Goal: Task Accomplishment & Management: Manage account settings

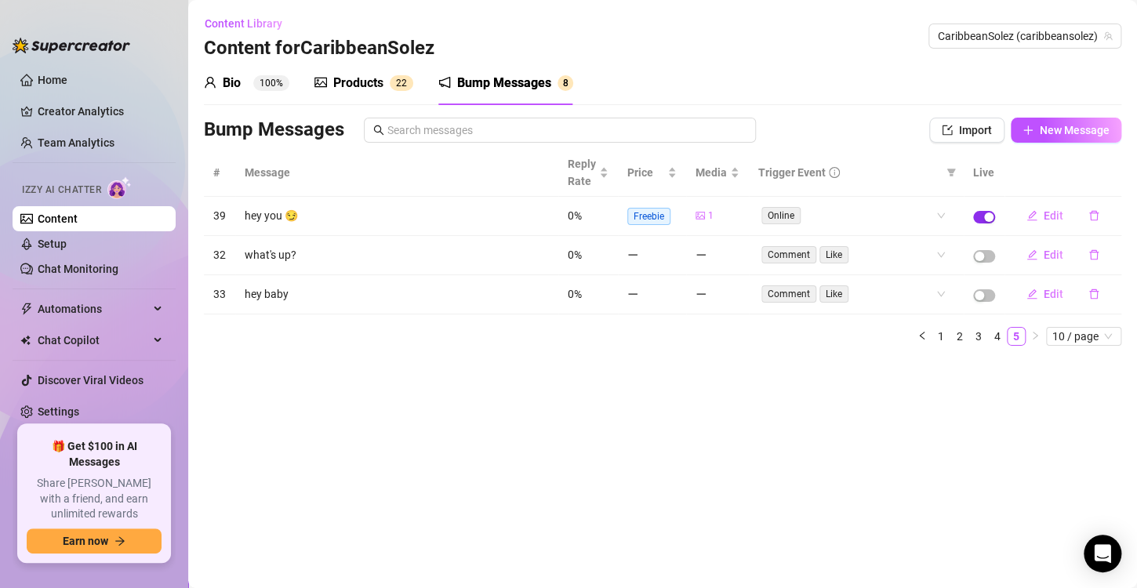
click at [977, 215] on span "button" at bounding box center [984, 217] width 22 height 13
click at [939, 336] on link "1" at bounding box center [940, 336] width 17 height 17
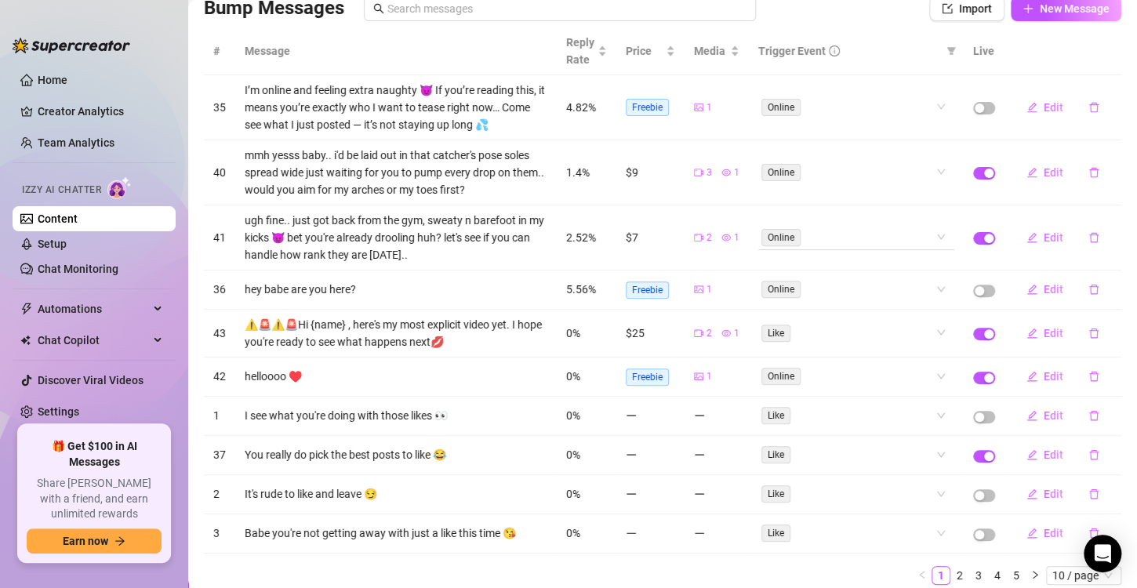
scroll to position [173, 0]
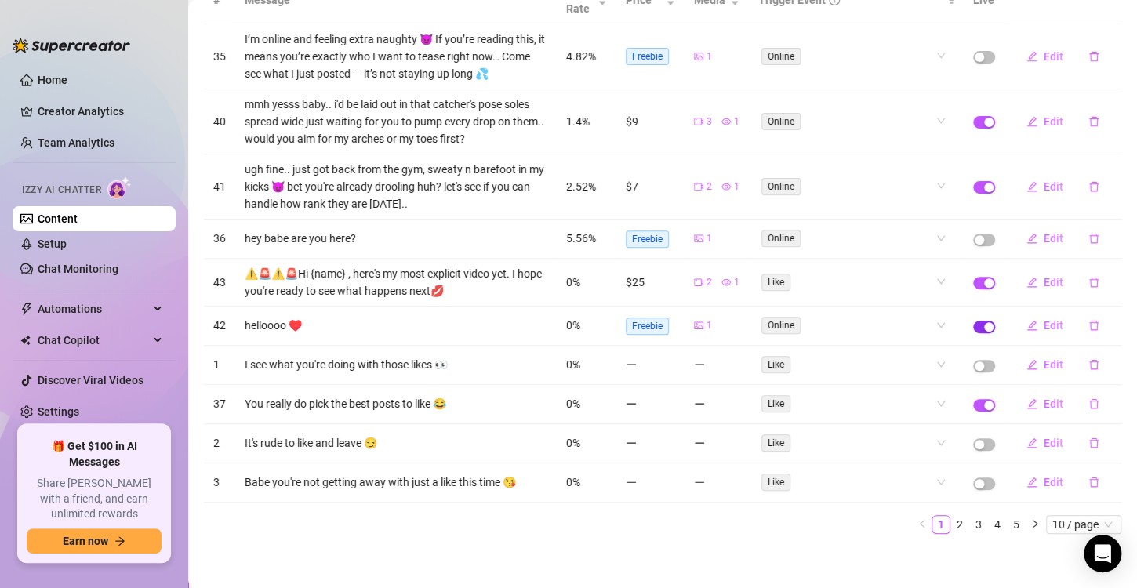
click at [973, 324] on span "button" at bounding box center [984, 327] width 22 height 13
click at [973, 402] on button "button" at bounding box center [984, 405] width 22 height 13
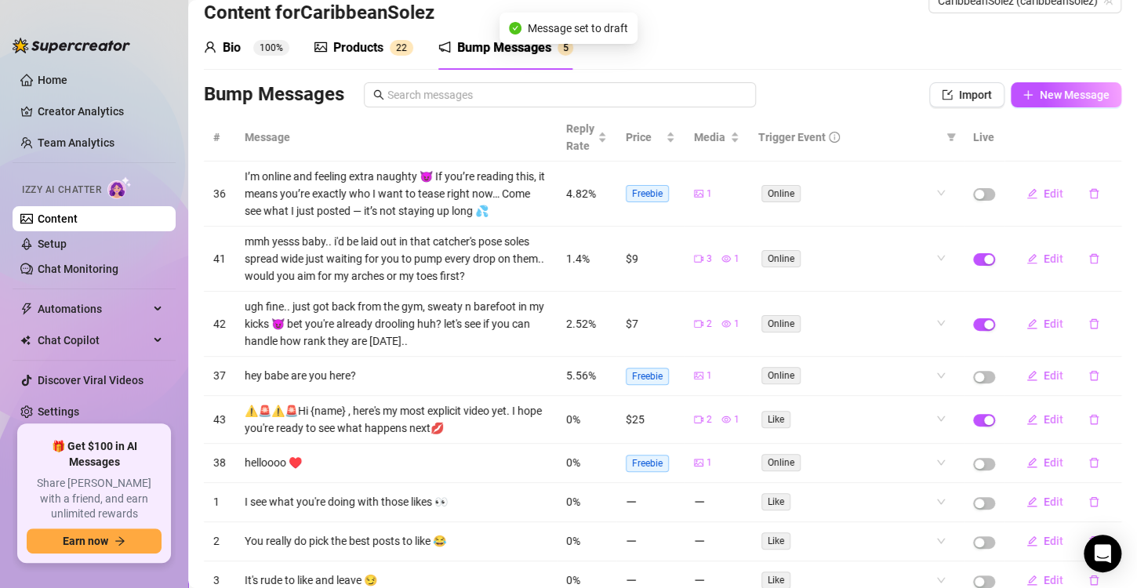
scroll to position [116, 0]
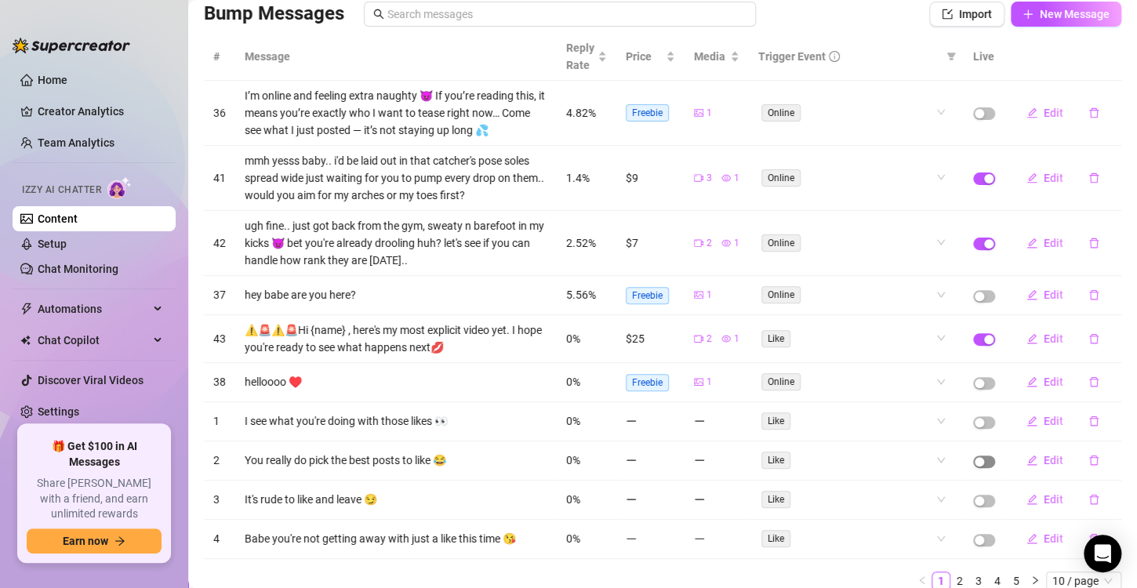
click at [976, 464] on td at bounding box center [984, 461] width 41 height 39
click at [976, 456] on span "button" at bounding box center [984, 462] width 22 height 13
click at [1044, 455] on span "Edit" at bounding box center [1054, 460] width 20 height 13
type textarea "You really do pick the best posts to like 😂"
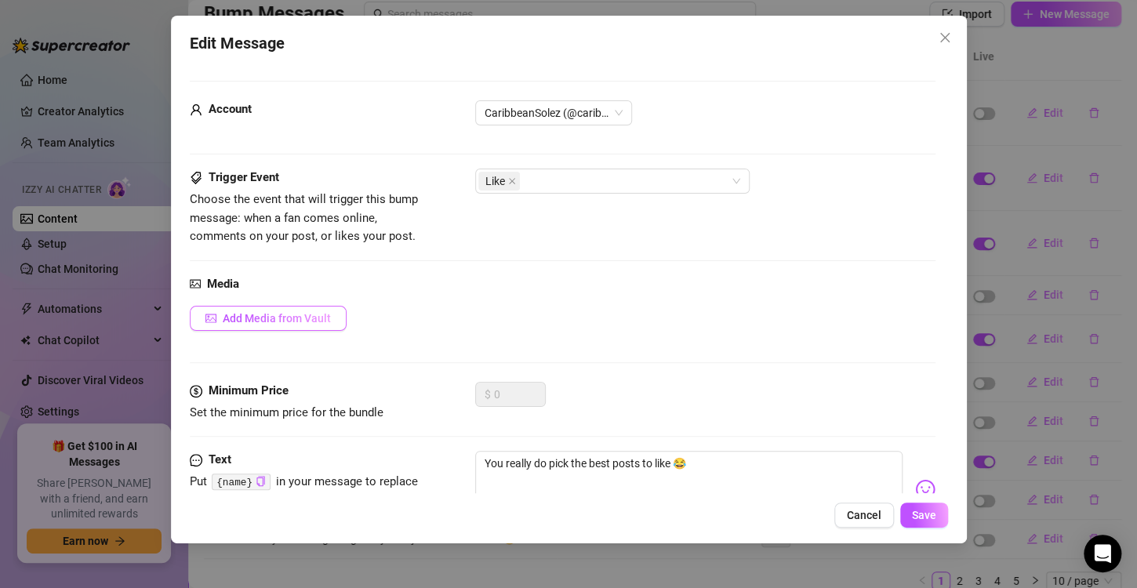
click at [297, 318] on span "Add Media from Vault" at bounding box center [277, 318] width 108 height 13
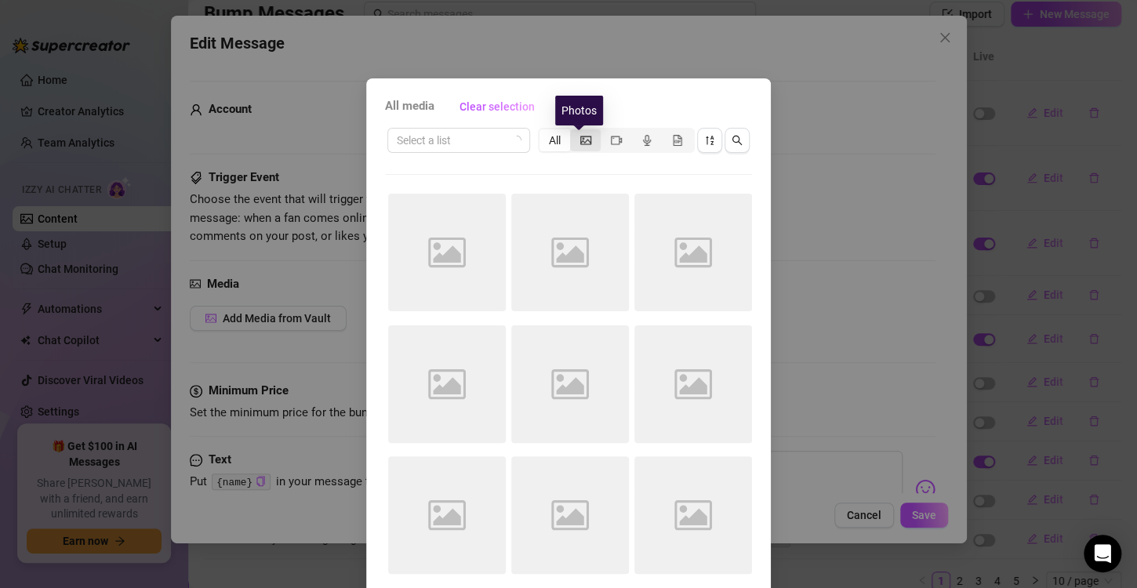
click at [580, 136] on icon "picture" at bounding box center [585, 140] width 11 height 9
click at [574, 132] on input "segmented control" at bounding box center [574, 132] width 0 height 0
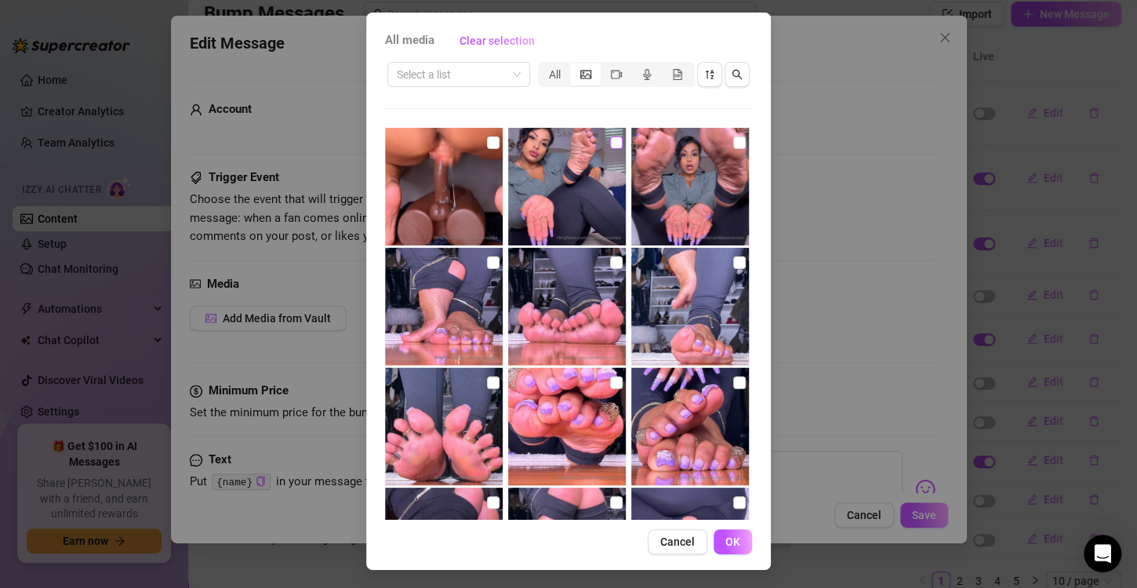
click at [610, 147] on input "checkbox" at bounding box center [616, 142] width 13 height 13
checkbox input "true"
click at [727, 544] on span "OK" at bounding box center [732, 542] width 15 height 13
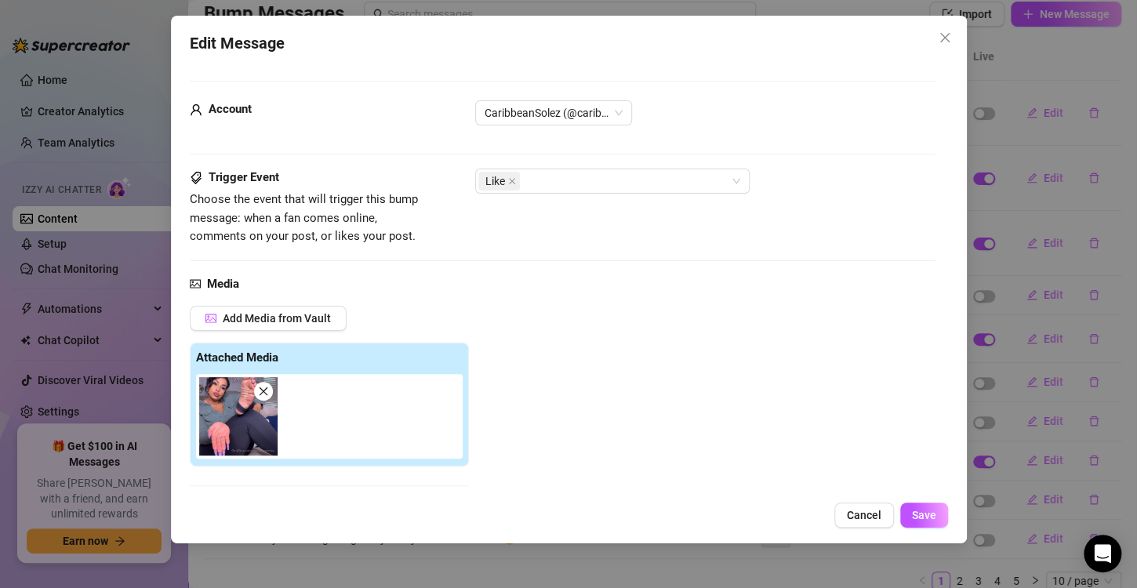
scroll to position [285, 0]
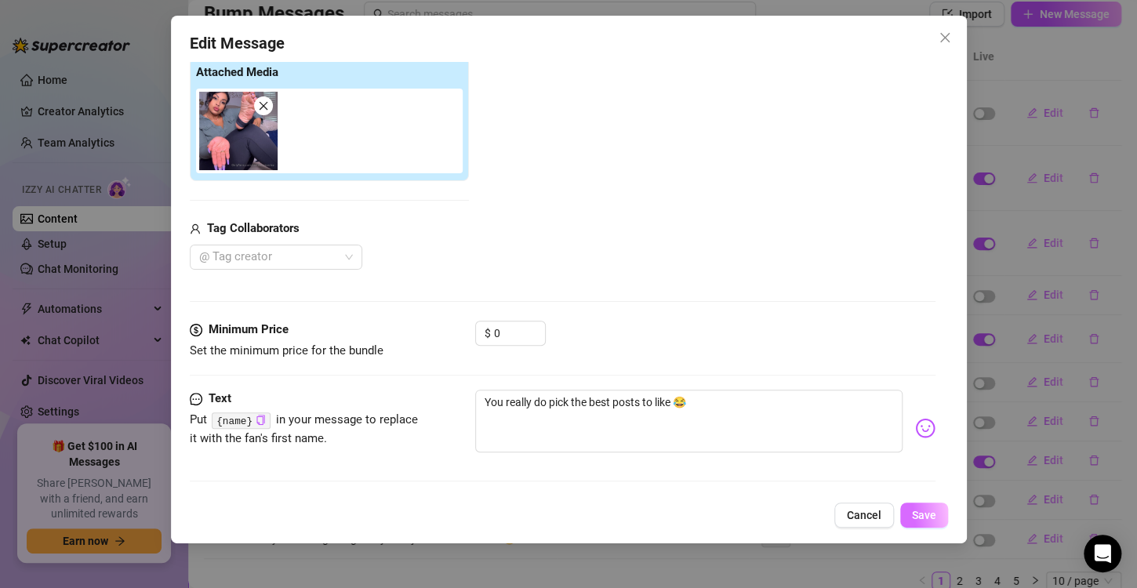
click at [925, 520] on span "Save" at bounding box center [924, 515] width 24 height 13
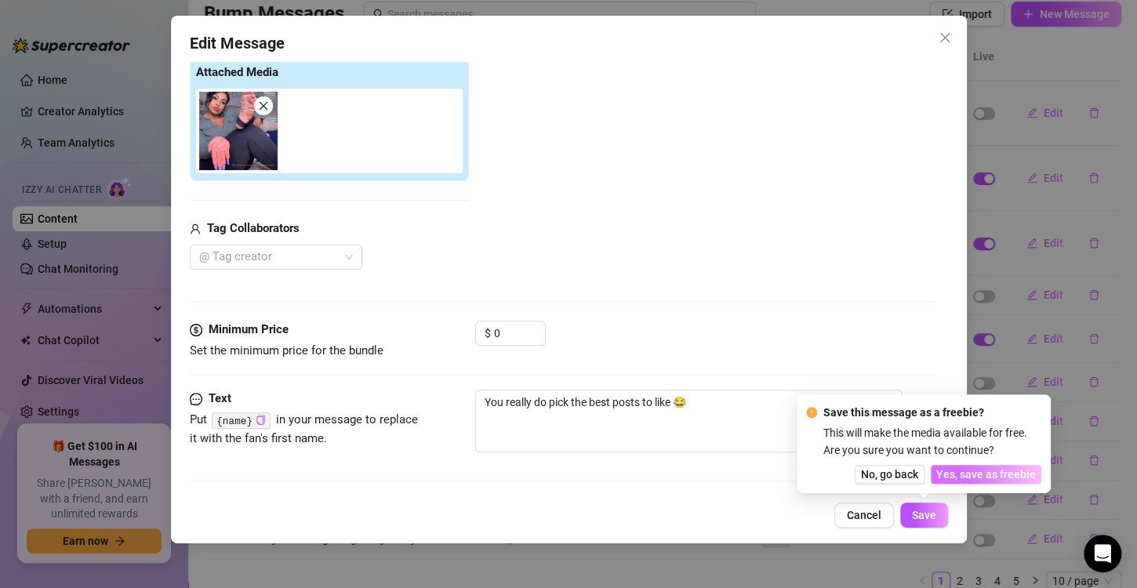
click at [969, 481] on span "Yes, save as freebie" at bounding box center [986, 474] width 100 height 13
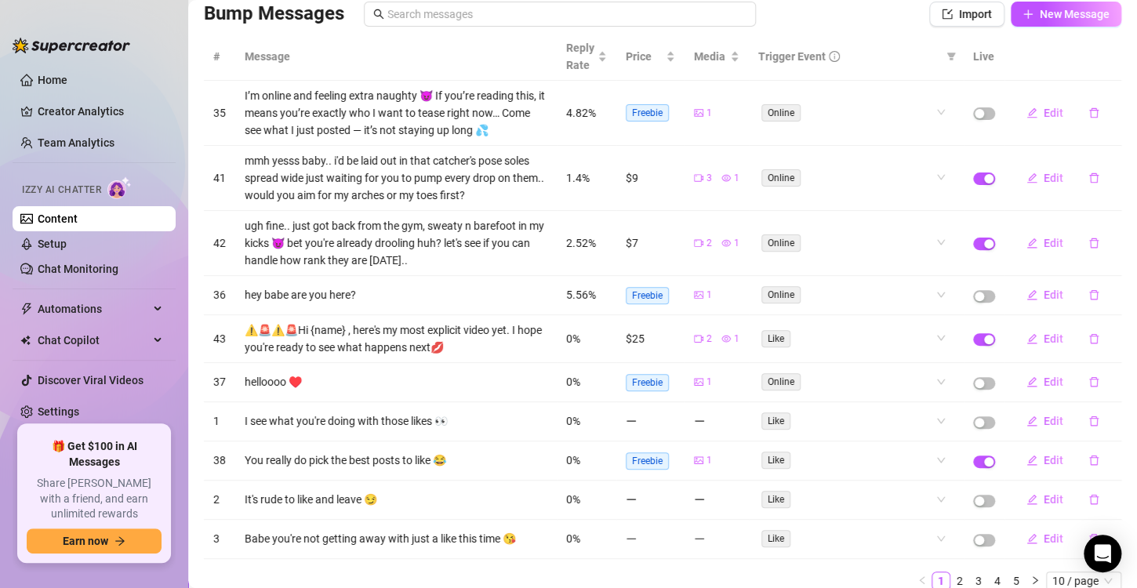
click at [964, 340] on td at bounding box center [984, 339] width 41 height 48
click at [973, 238] on span "button" at bounding box center [984, 244] width 22 height 13
click at [973, 177] on span "button" at bounding box center [984, 179] width 22 height 13
click at [951, 580] on link "2" at bounding box center [959, 581] width 17 height 17
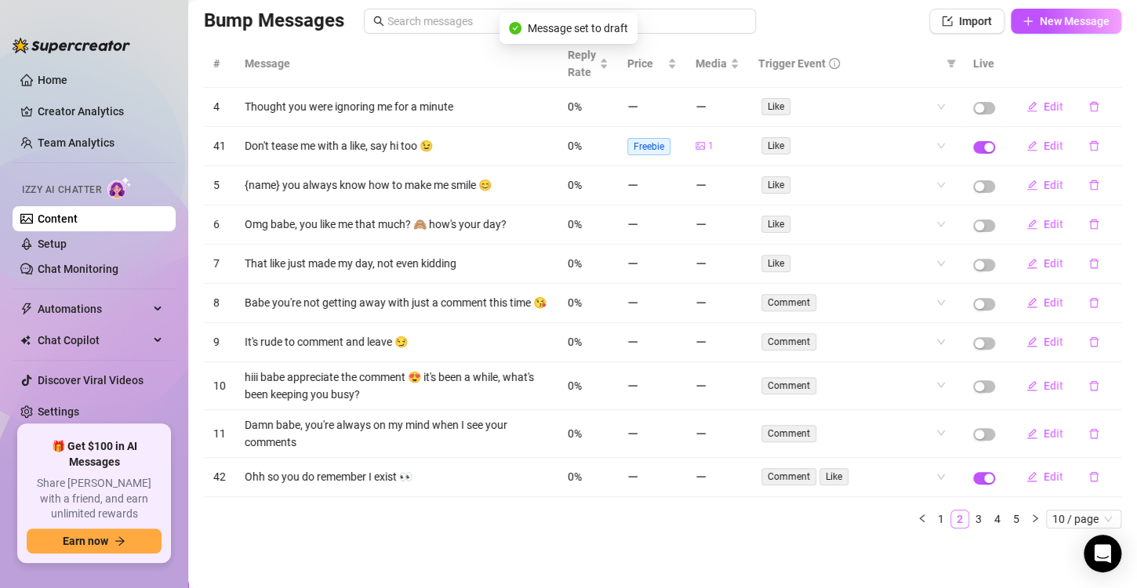
scroll to position [112, 0]
click at [984, 480] on div "button" at bounding box center [988, 478] width 9 height 9
click at [973, 144] on span "button" at bounding box center [984, 147] width 22 height 13
click at [970, 514] on link "3" at bounding box center [978, 519] width 17 height 17
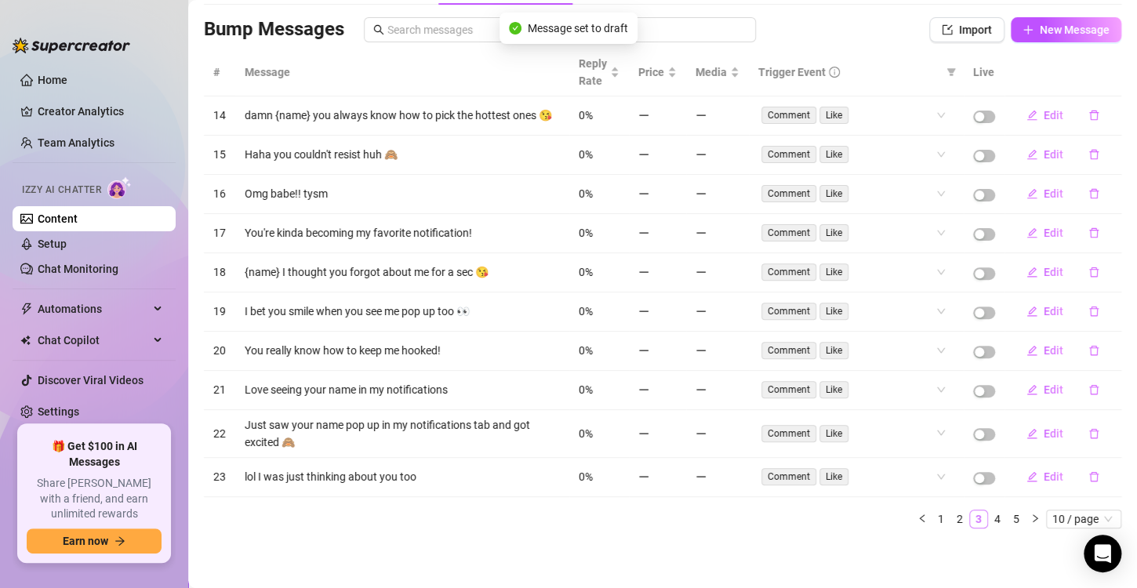
scroll to position [103, 0]
click at [951, 522] on link "2" at bounding box center [959, 519] width 17 height 17
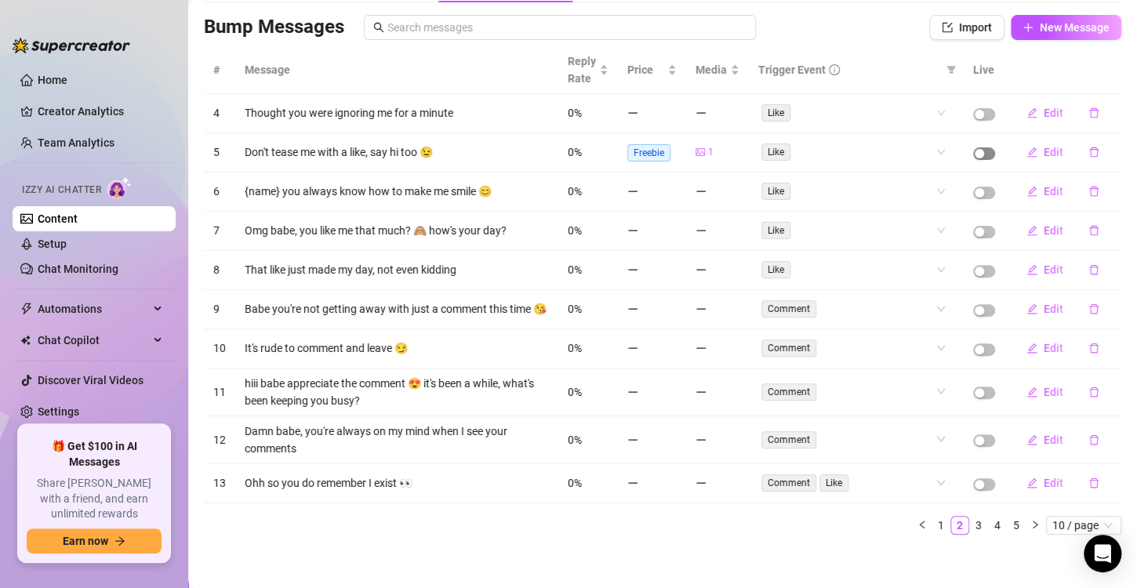
click at [975, 152] on div "button" at bounding box center [979, 153] width 9 height 9
click at [989, 525] on link "4" at bounding box center [997, 525] width 17 height 17
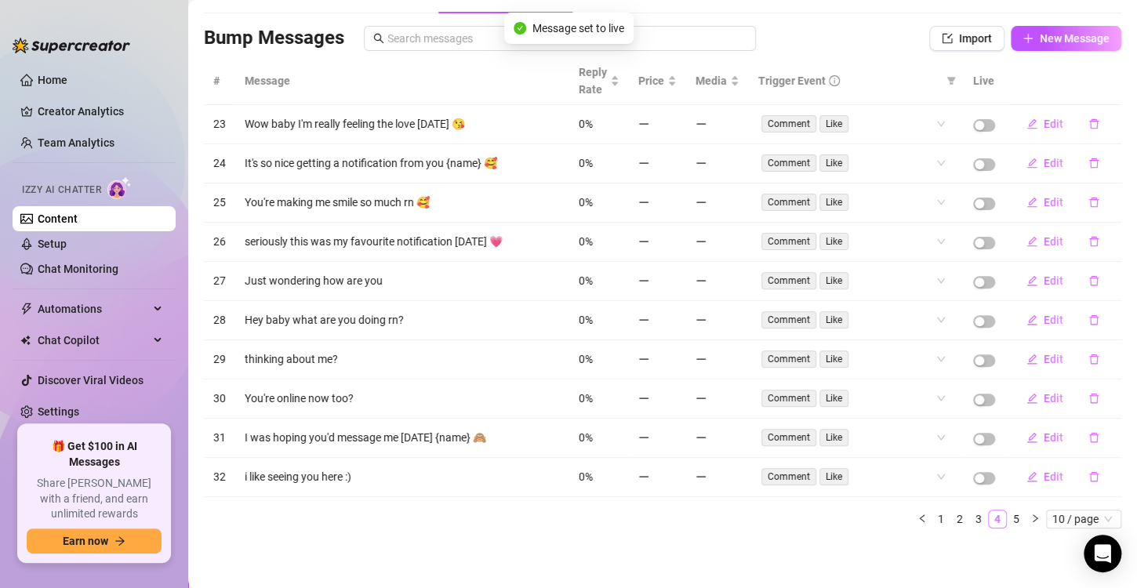
scroll to position [85, 0]
